Goal: Information Seeking & Learning: Learn about a topic

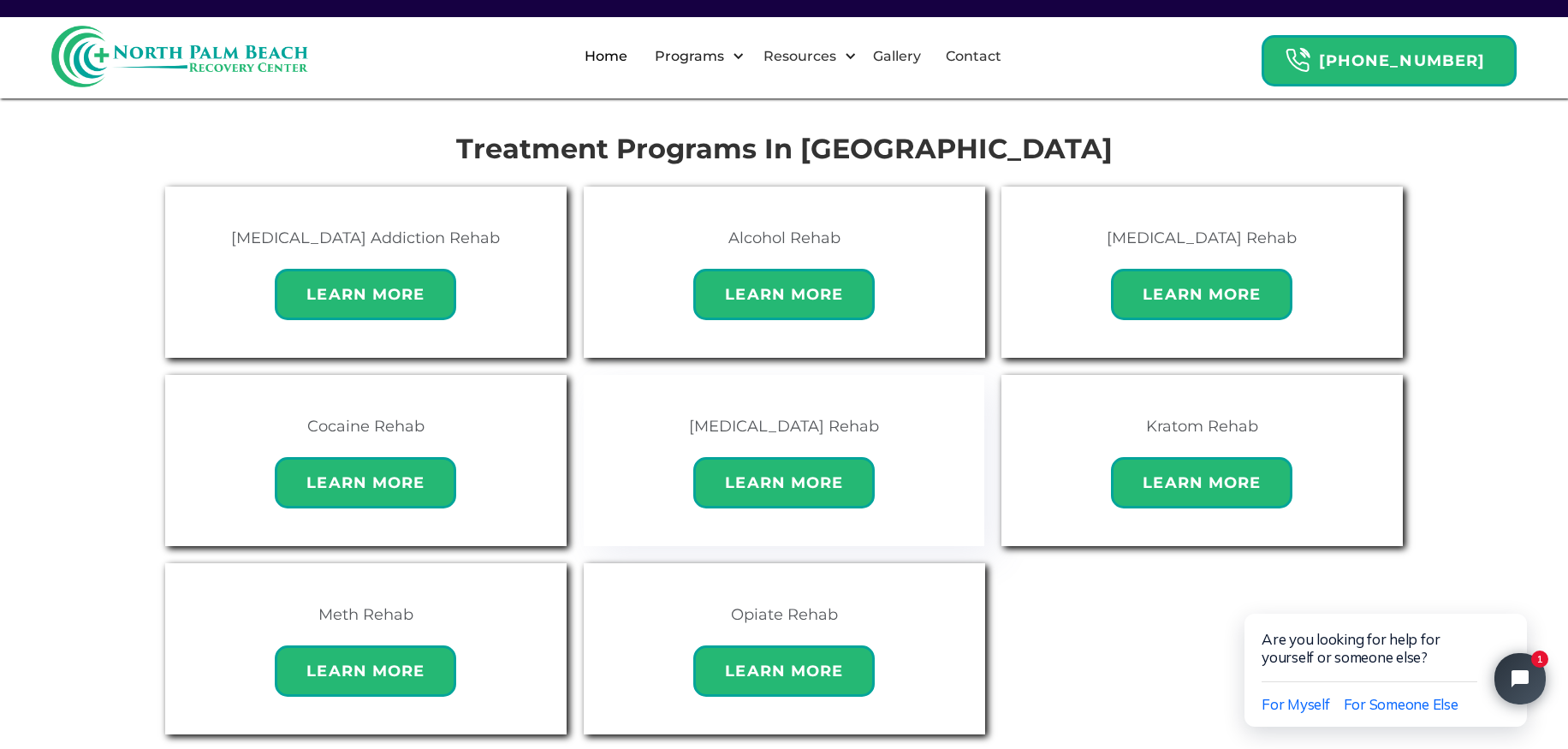
scroll to position [1090, 0]
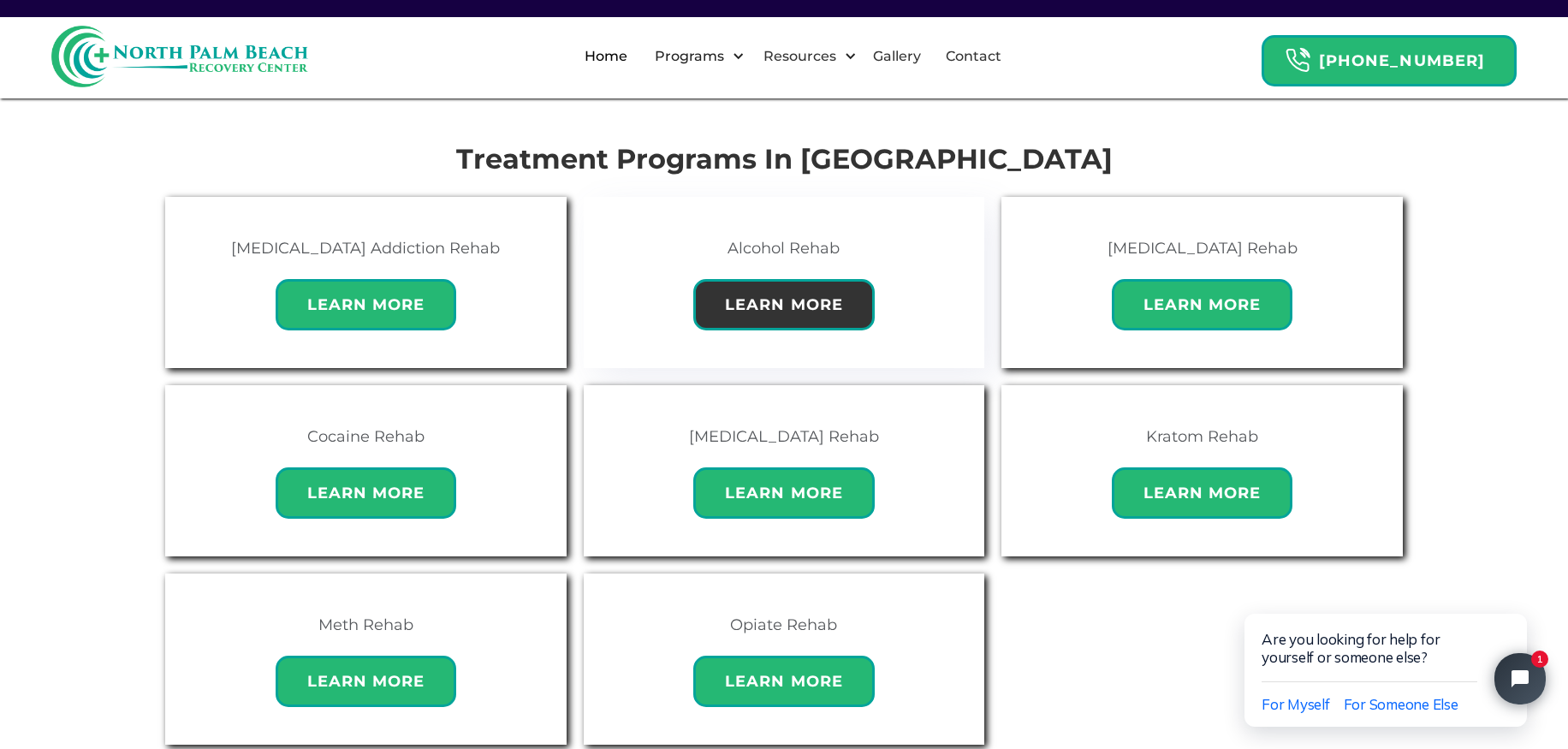
click at [772, 292] on h6 "Learn More" at bounding box center [784, 304] width 135 height 25
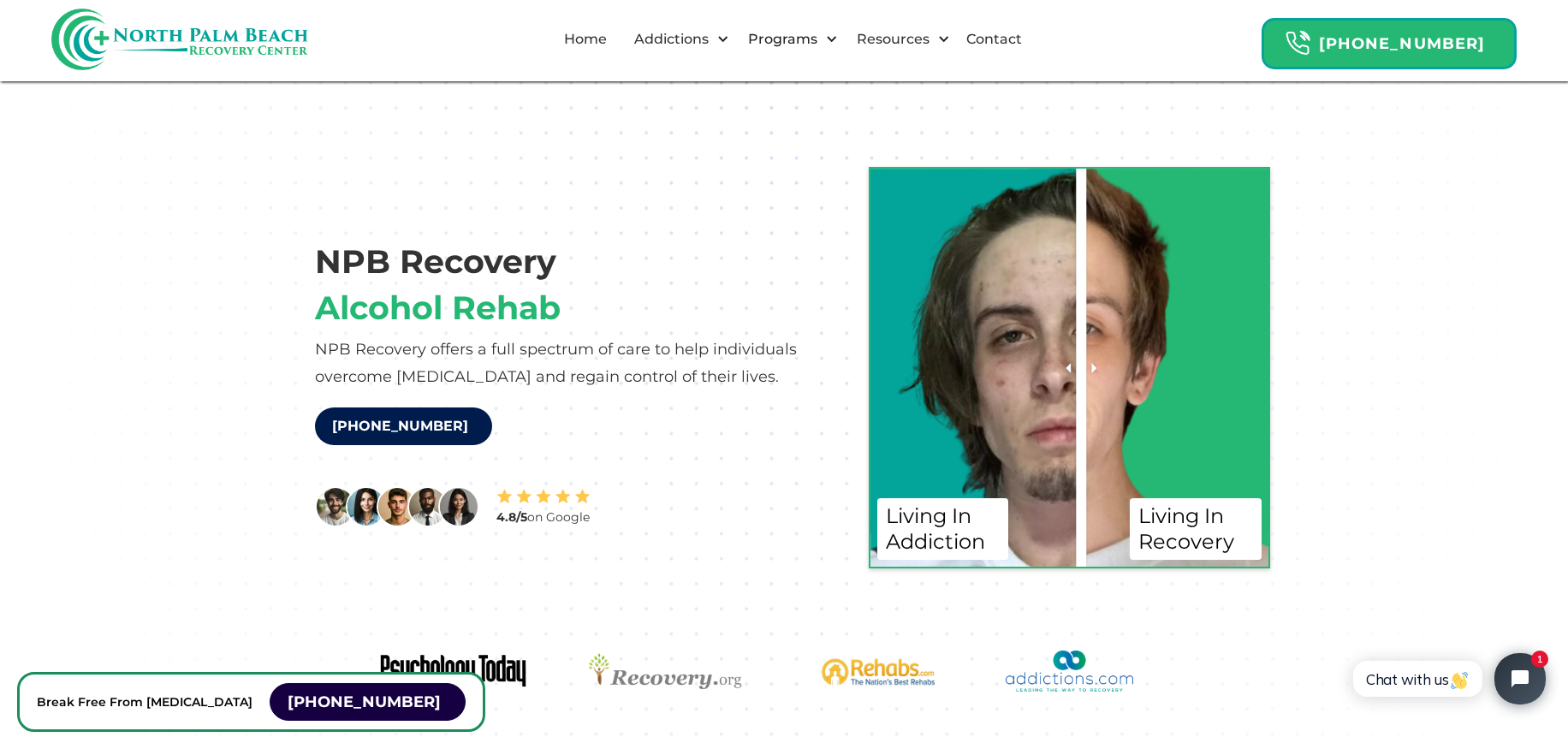
drag, startPoint x: 554, startPoint y: 500, endPoint x: 747, endPoint y: 447, distance: 200.1
click at [554, 500] on img at bounding box center [543, 497] width 94 height 17
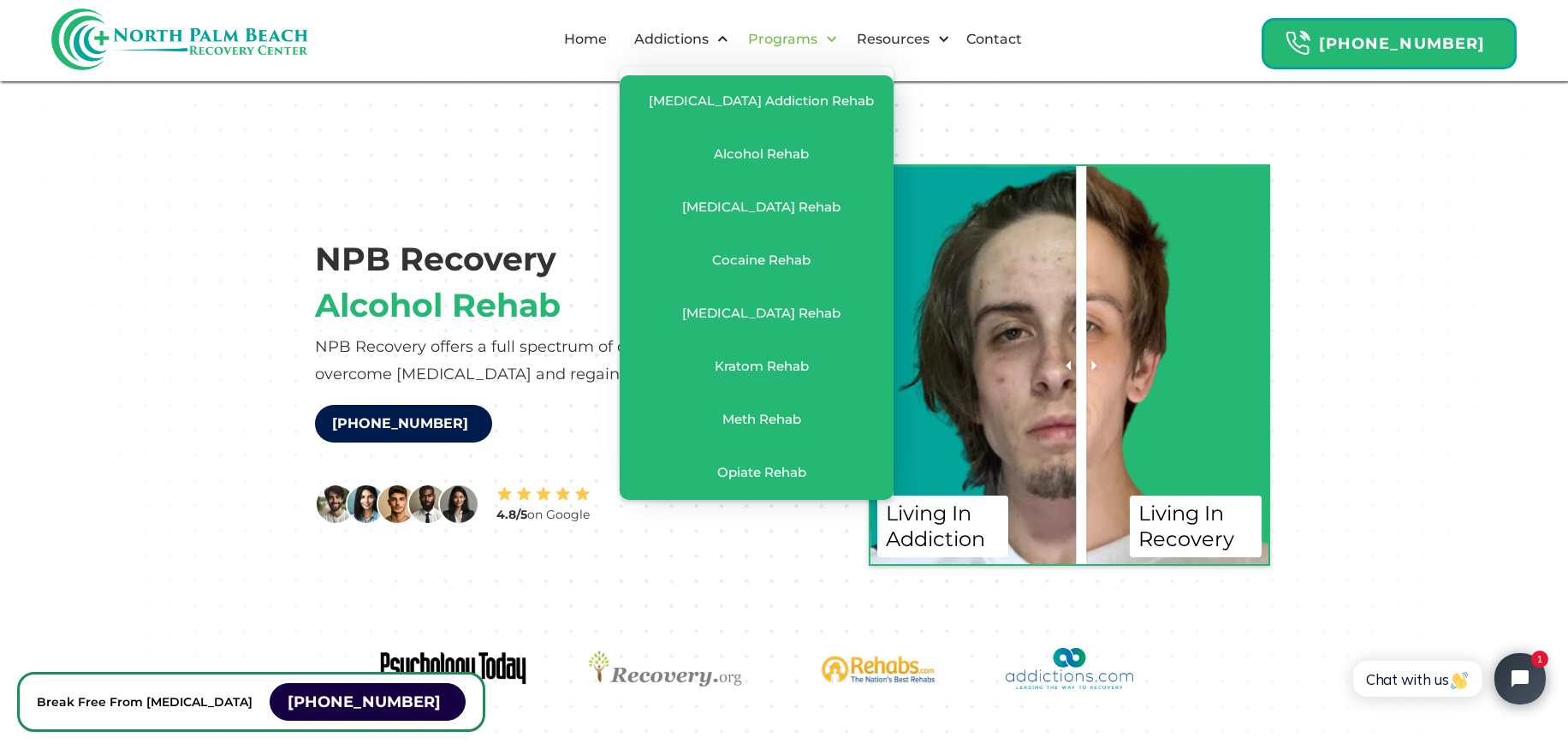
scroll to position [3, 0]
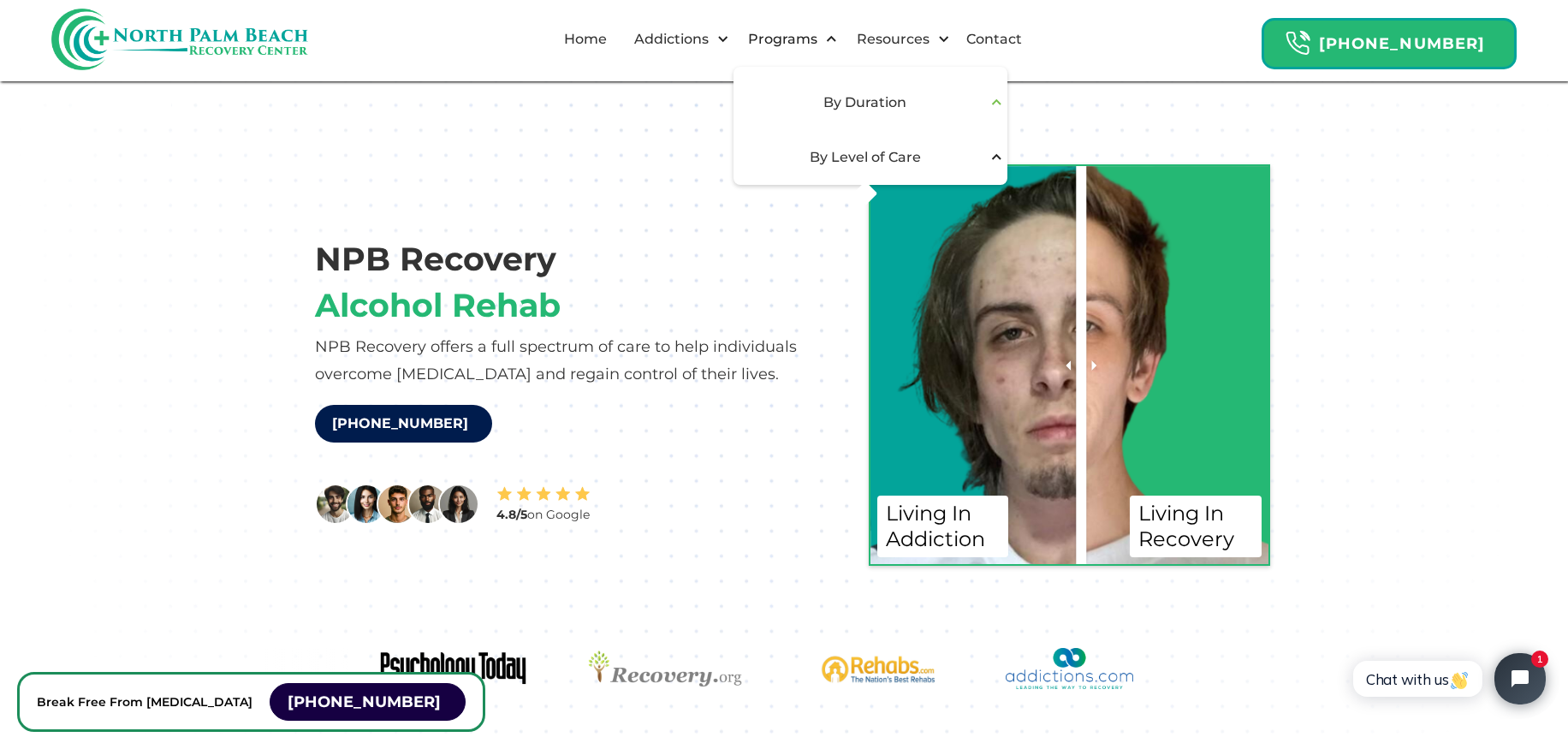
click at [884, 108] on div "By Duration" at bounding box center [865, 103] width 243 height 21
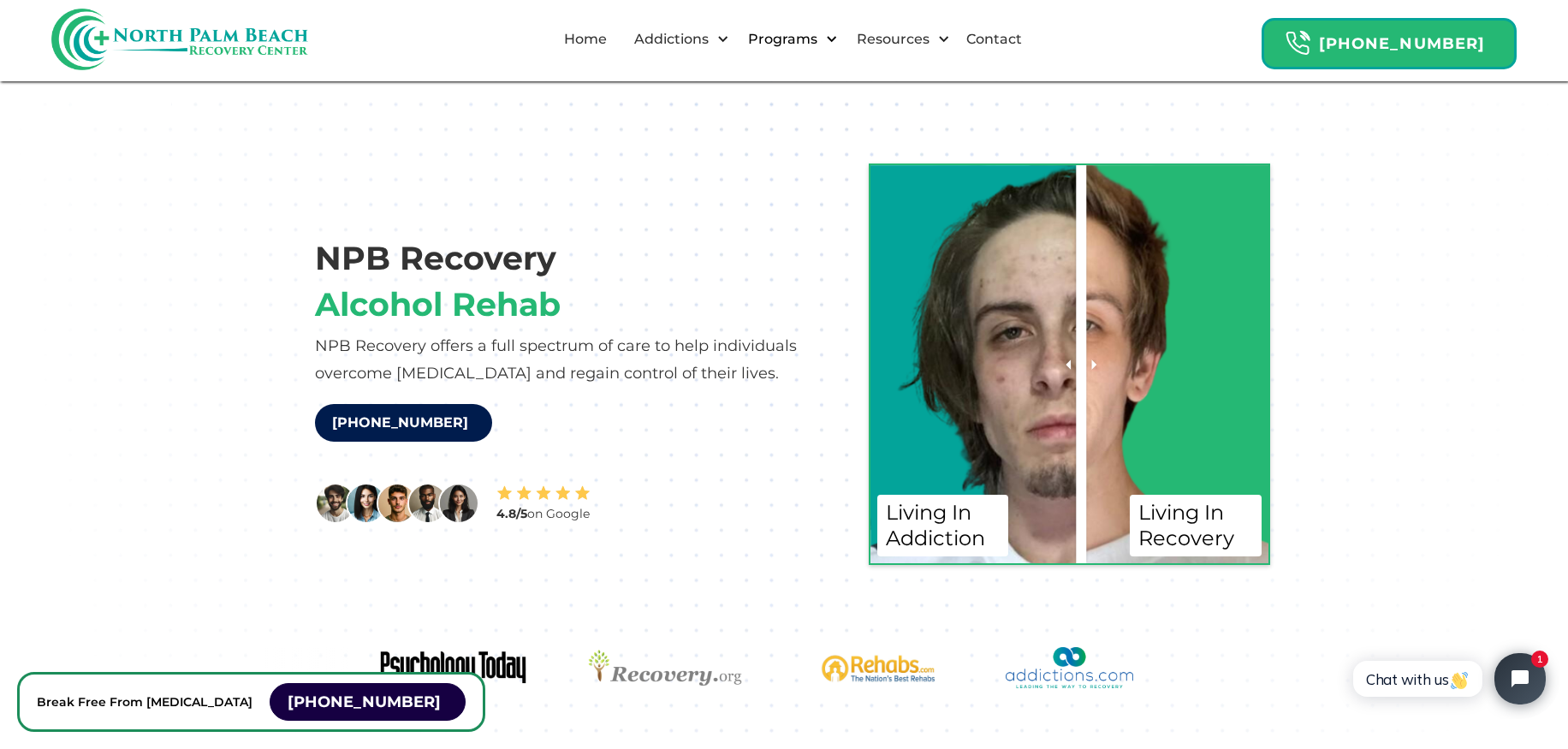
click at [821, 39] on div "Programs" at bounding box center [782, 39] width 78 height 21
click at [871, 100] on div "By Duration" at bounding box center [865, 103] width 243 height 21
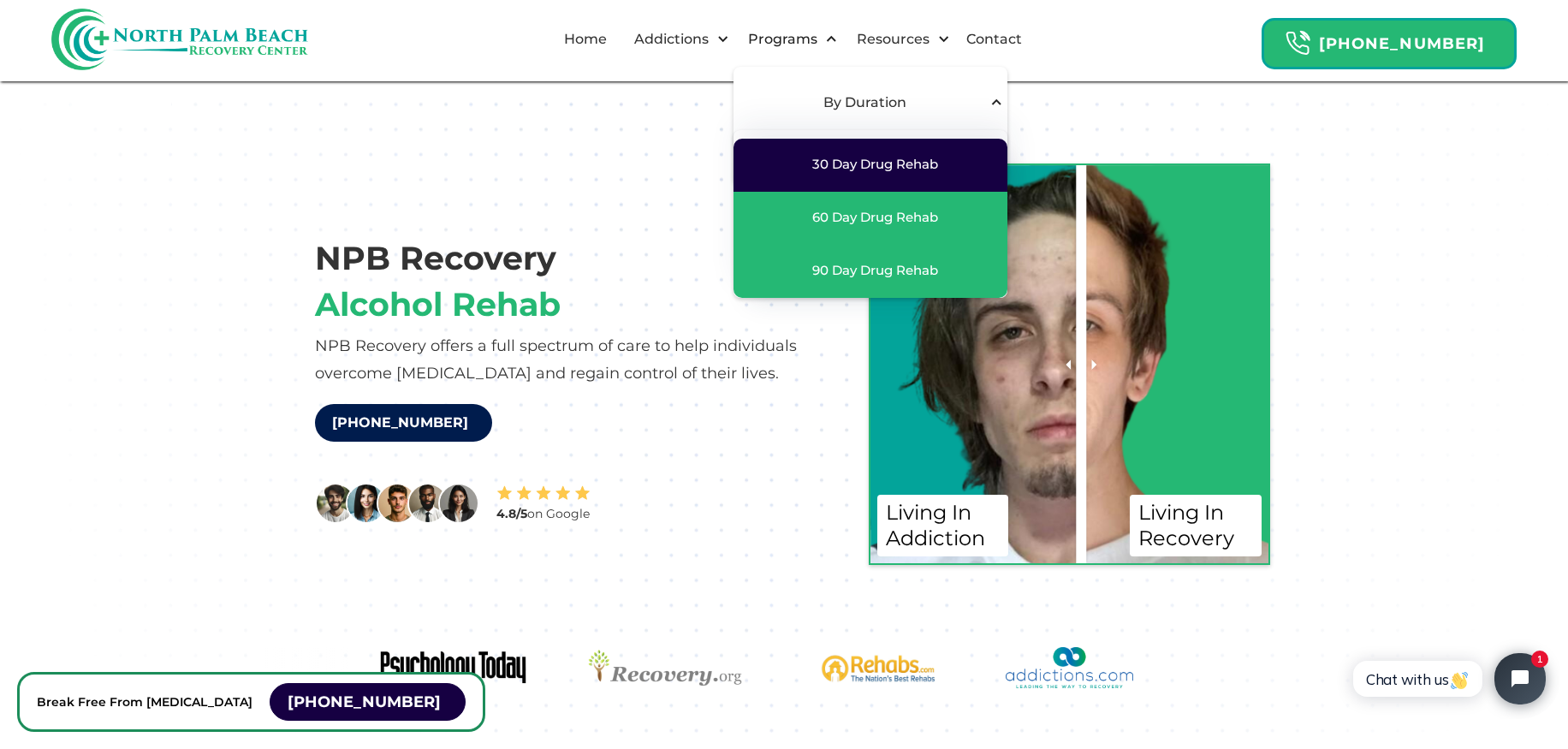
click at [866, 160] on div "30 Day Drug Rehab" at bounding box center [875, 165] width 126 height 17
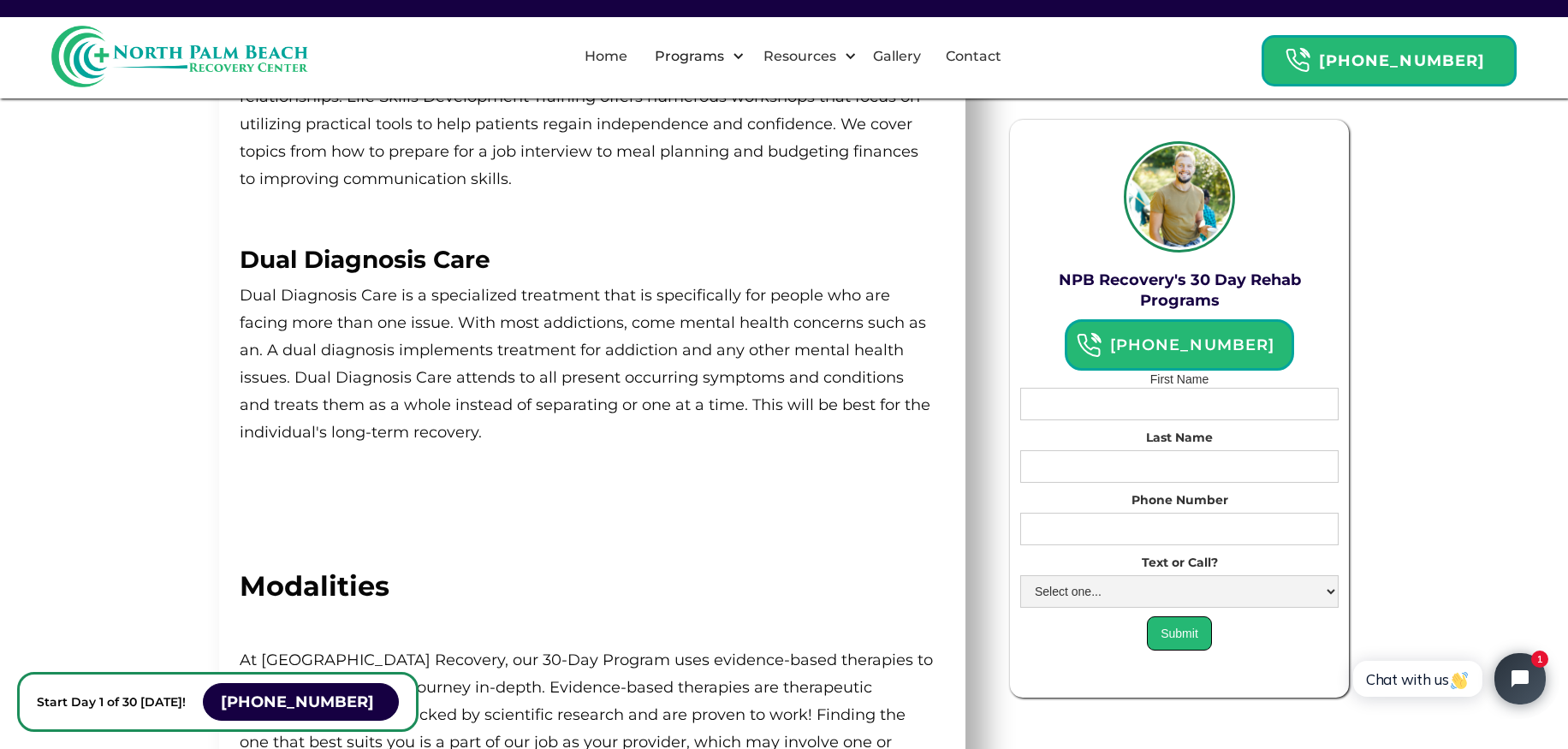
scroll to position [1565, 0]
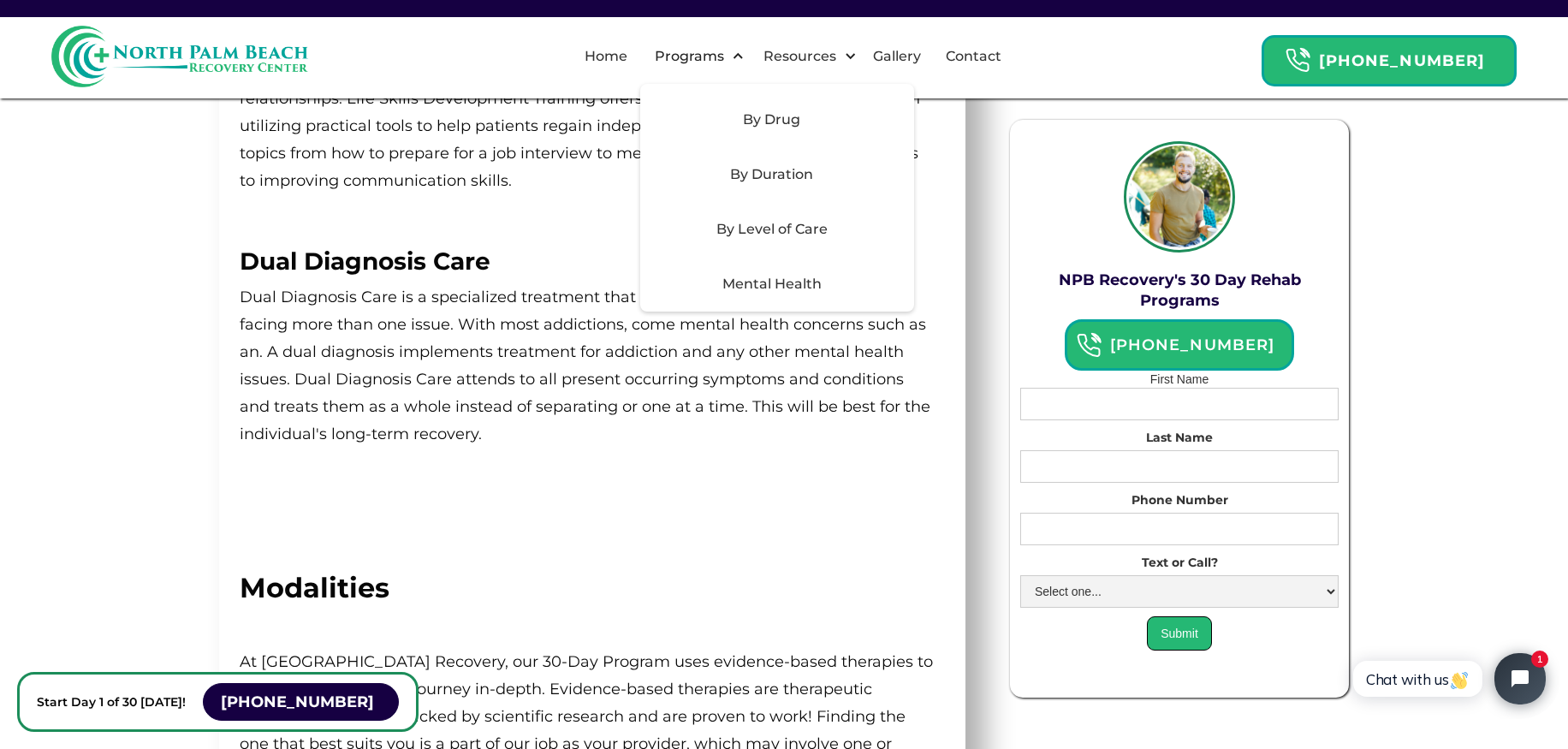
click at [791, 285] on div "Mental Health" at bounding box center [771, 284] width 243 height 21
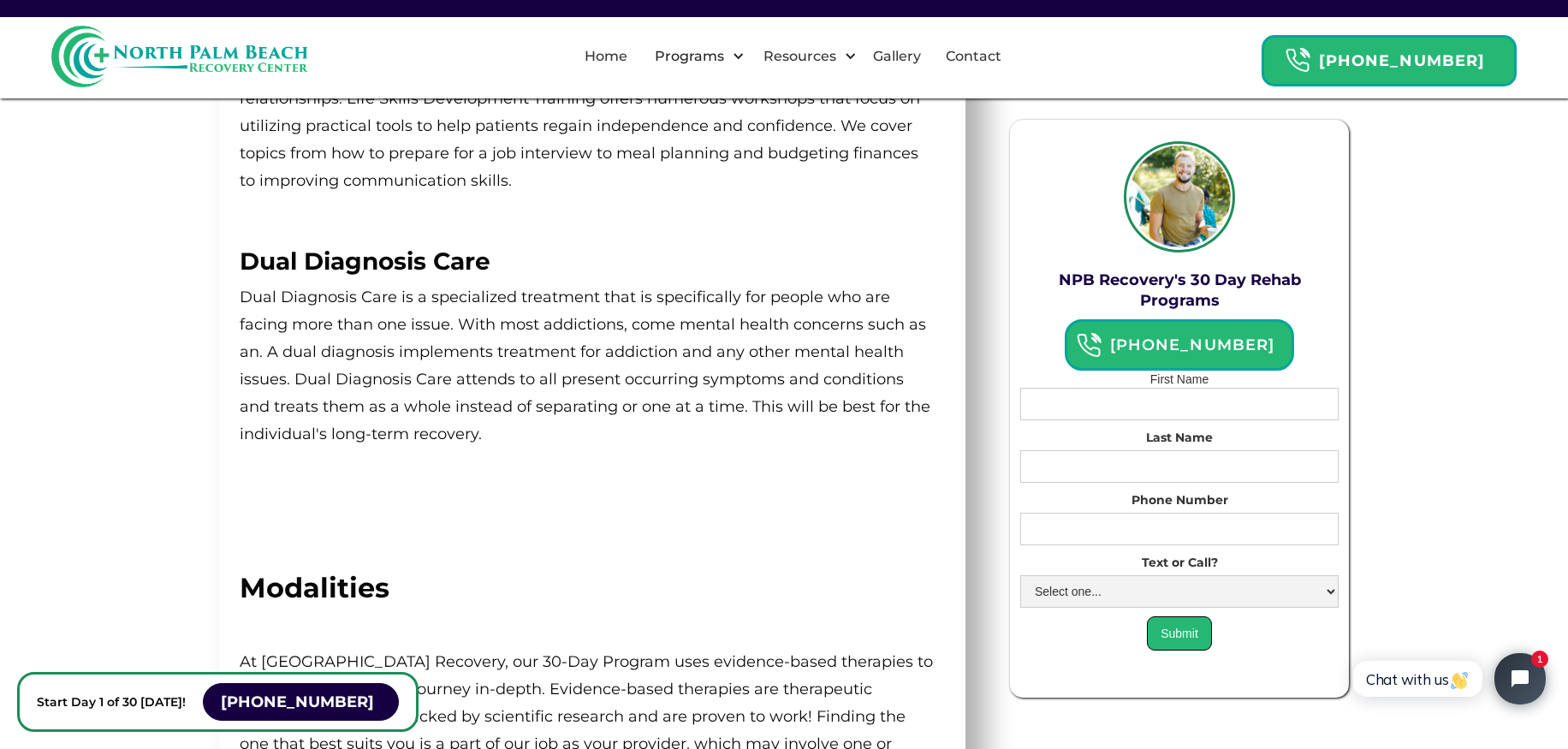
click at [1154, 51] on div "Home Programs By Drug [MEDICAL_DATA] Addiction Rehab Alcohol Rehab [MEDICAL_DAT…" at bounding box center [784, 56] width 1465 height 62
click at [1098, 51] on div "Home Programs By Drug [MEDICAL_DATA] Addiction Rehab Alcohol Rehab [MEDICAL_DAT…" at bounding box center [784, 56] width 1465 height 62
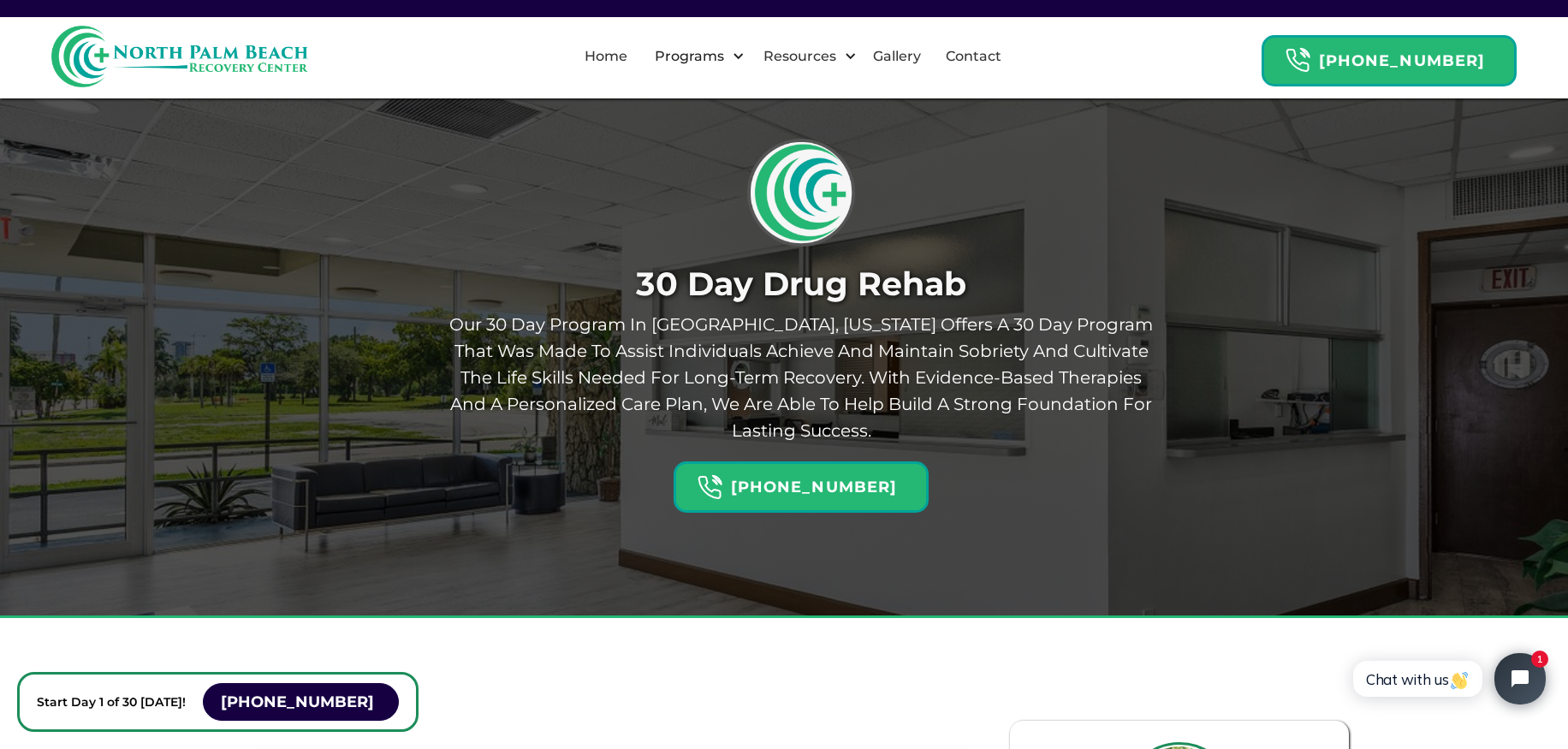
scroll to position [0, 0]
